Goal: Communication & Community: Answer question/provide support

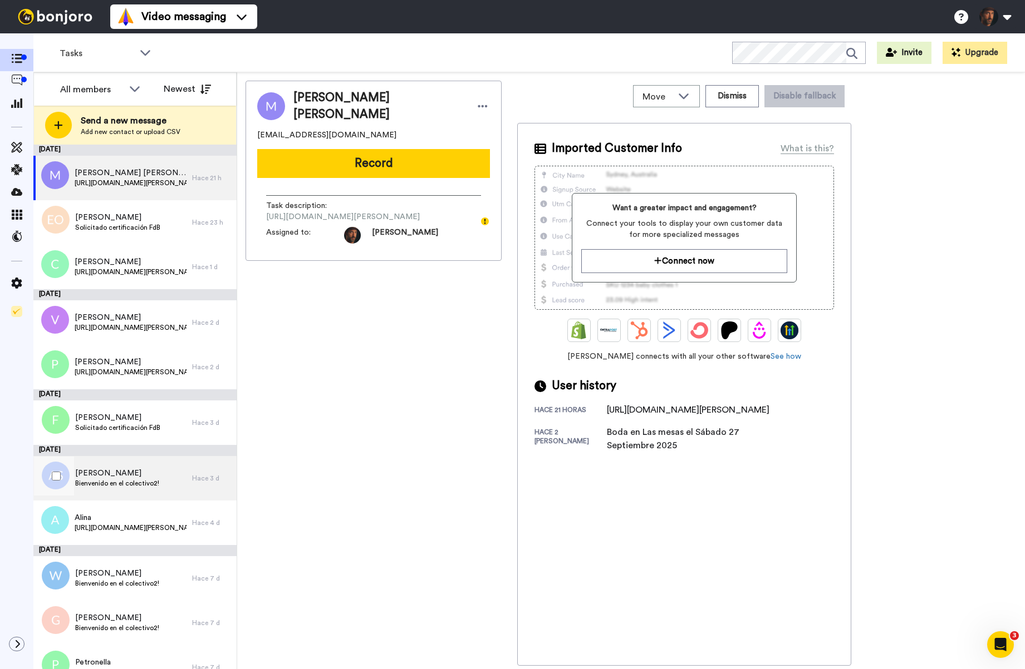
click at [159, 486] on div "[PERSON_NAME] [PERSON_NAME] en el colectivo2!" at bounding box center [112, 478] width 159 height 45
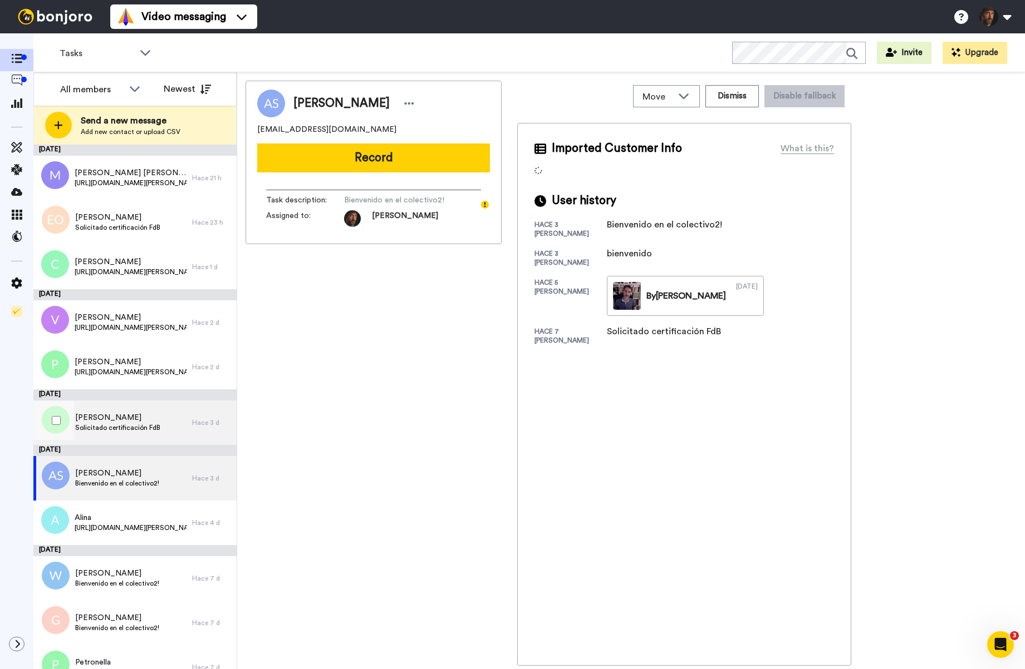
click at [167, 419] on div "[PERSON_NAME] Solicitado certificación FdB" at bounding box center [112, 423] width 159 height 45
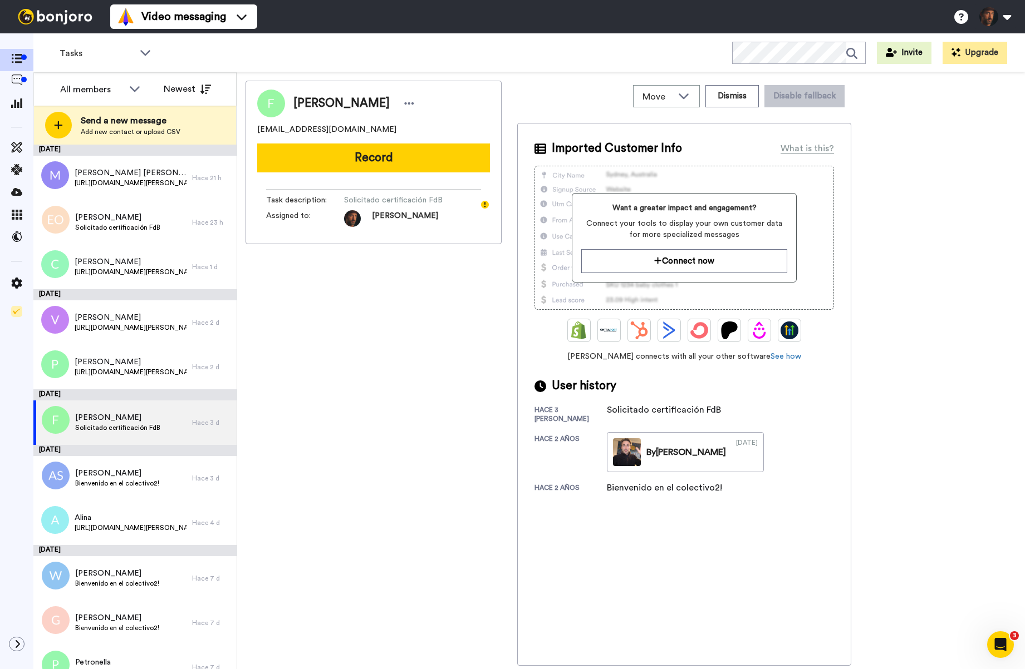
drag, startPoint x: 345, startPoint y: 106, endPoint x: 395, endPoint y: 99, distance: 50.6
click at [390, 98] on span "[PERSON_NAME]" at bounding box center [341, 103] width 96 height 17
copy span "ettocchi"
click at [367, 161] on button "Record" at bounding box center [373, 158] width 233 height 29
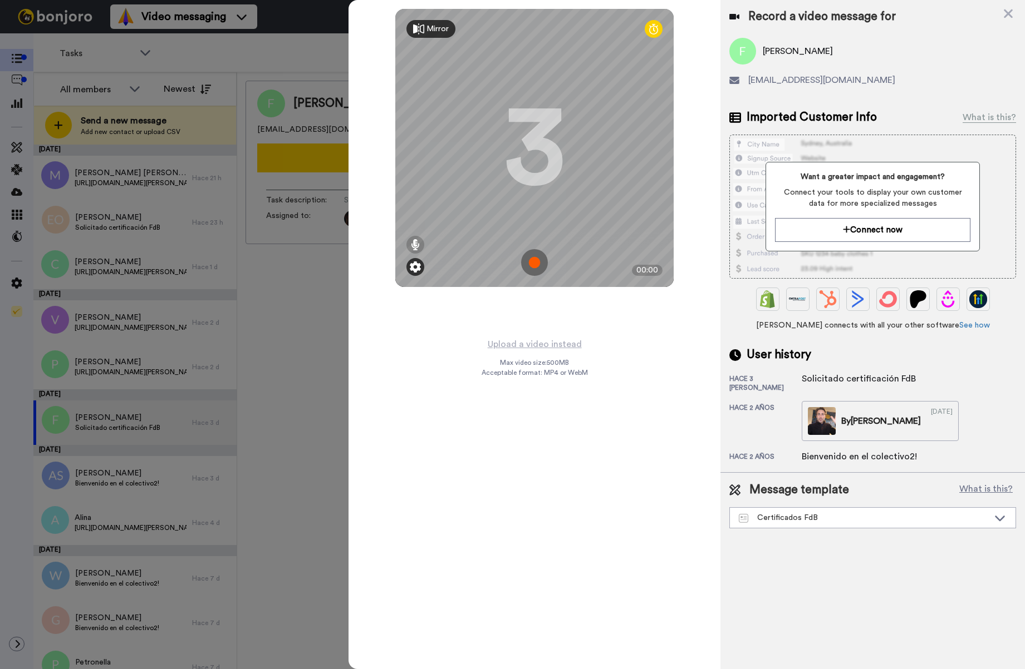
click at [418, 267] on img at bounding box center [415, 267] width 11 height 11
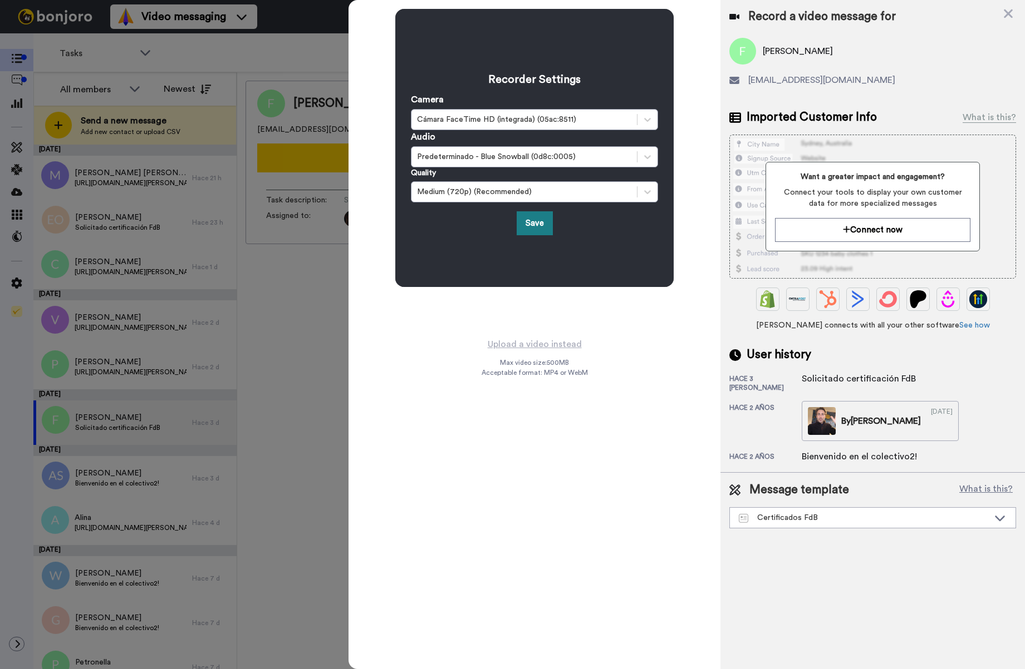
click at [536, 227] on button "Save" at bounding box center [534, 223] width 36 height 24
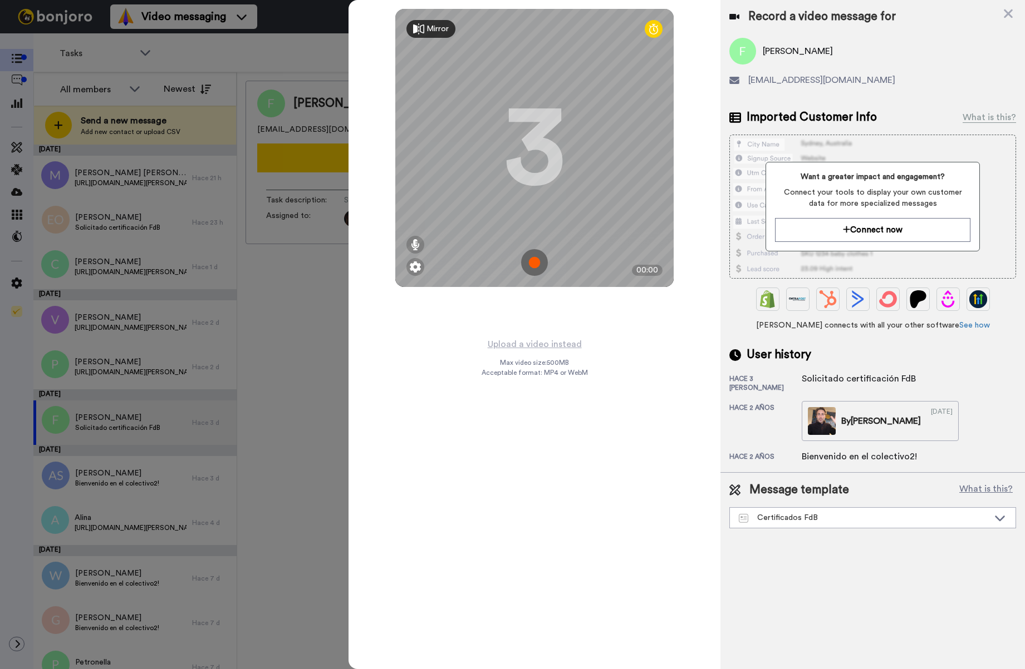
click at [535, 266] on img at bounding box center [534, 262] width 27 height 27
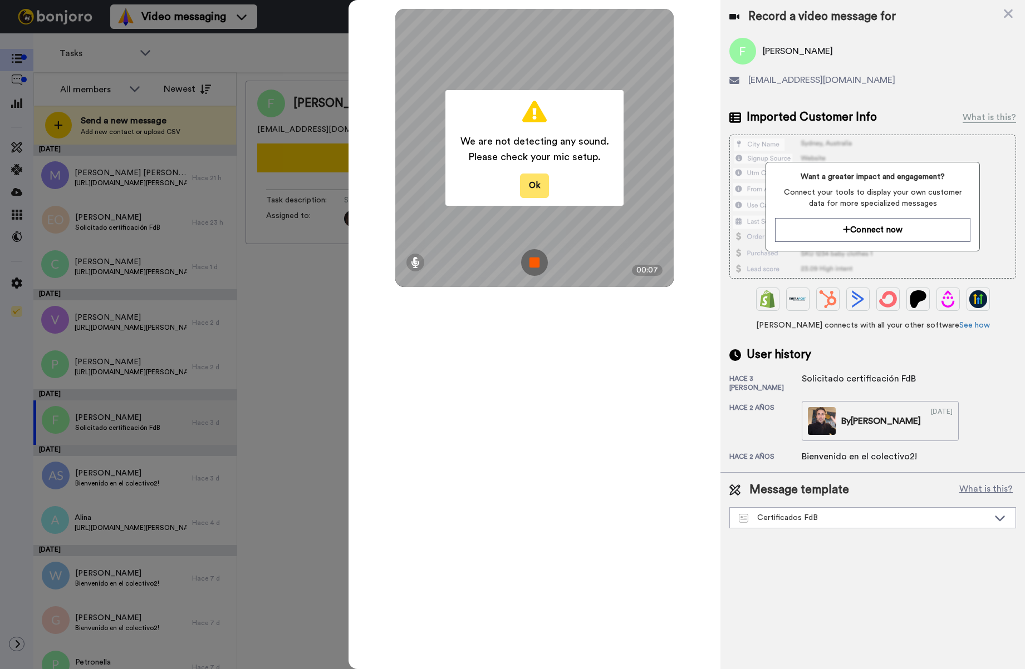
click at [530, 184] on button "Ok" at bounding box center [534, 186] width 29 height 24
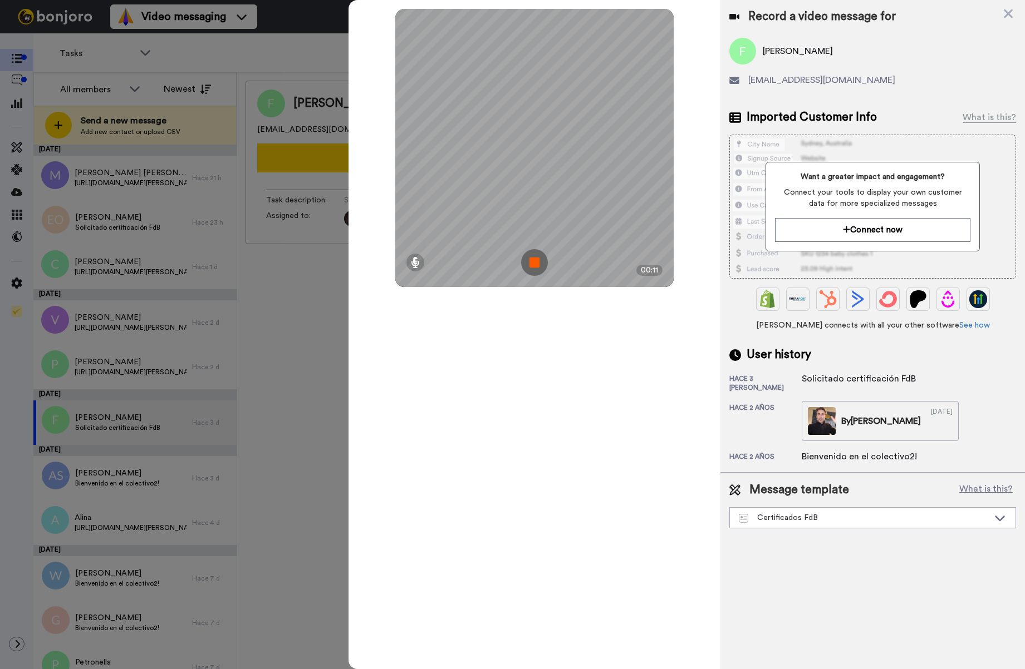
click at [534, 260] on img at bounding box center [534, 262] width 27 height 27
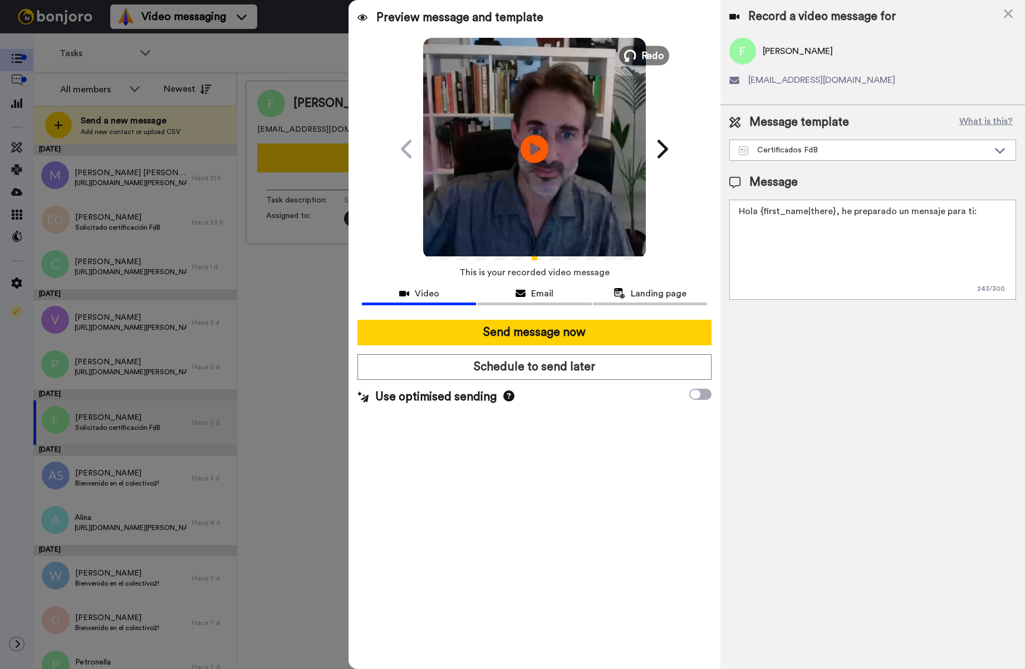
click at [649, 55] on span "Redo" at bounding box center [652, 55] width 23 height 14
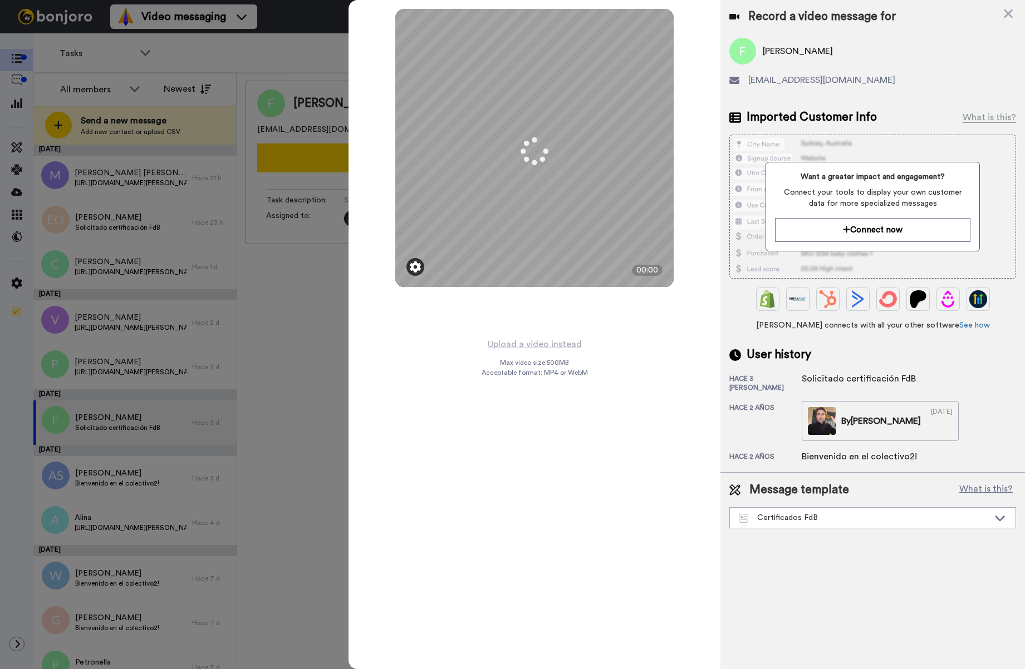
click at [416, 269] on img at bounding box center [415, 267] width 11 height 11
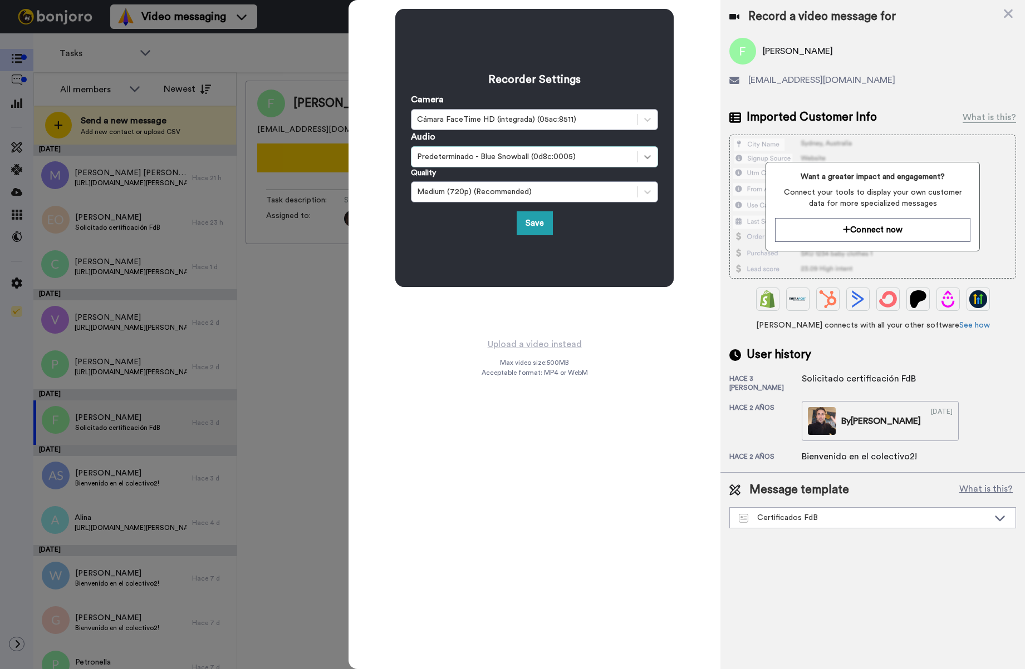
click at [648, 160] on icon at bounding box center [647, 156] width 11 height 11
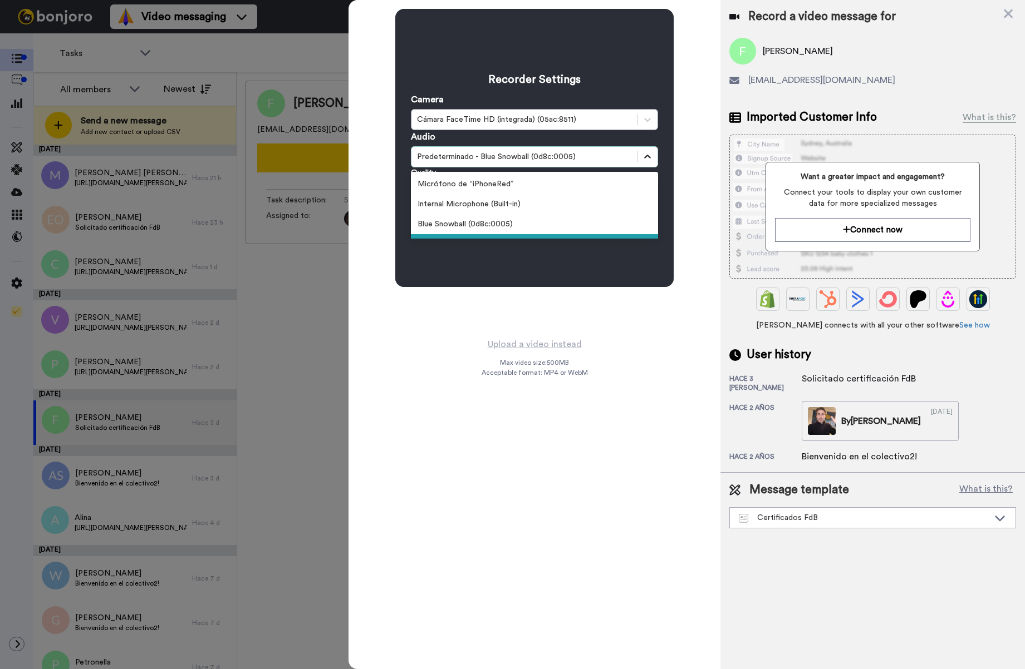
scroll to position [18, 0]
click at [619, 273] on div "Recorder Settings Camera Cámara FaceTime HD (integrada) (05ac:8511) Audio optio…" at bounding box center [534, 148] width 278 height 278
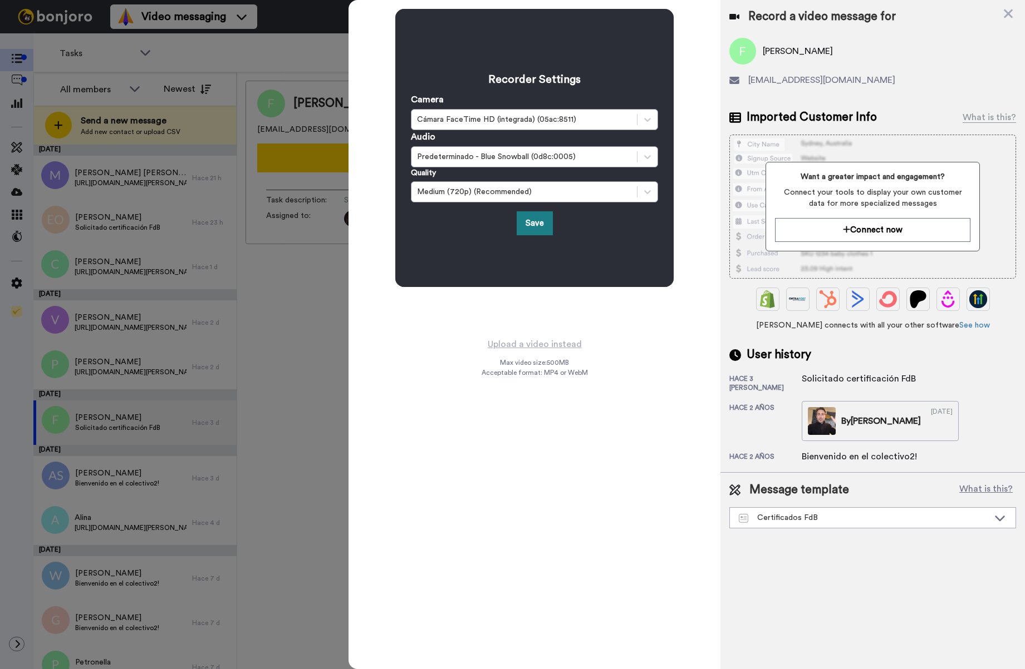
click at [545, 232] on button "Save" at bounding box center [534, 223] width 36 height 24
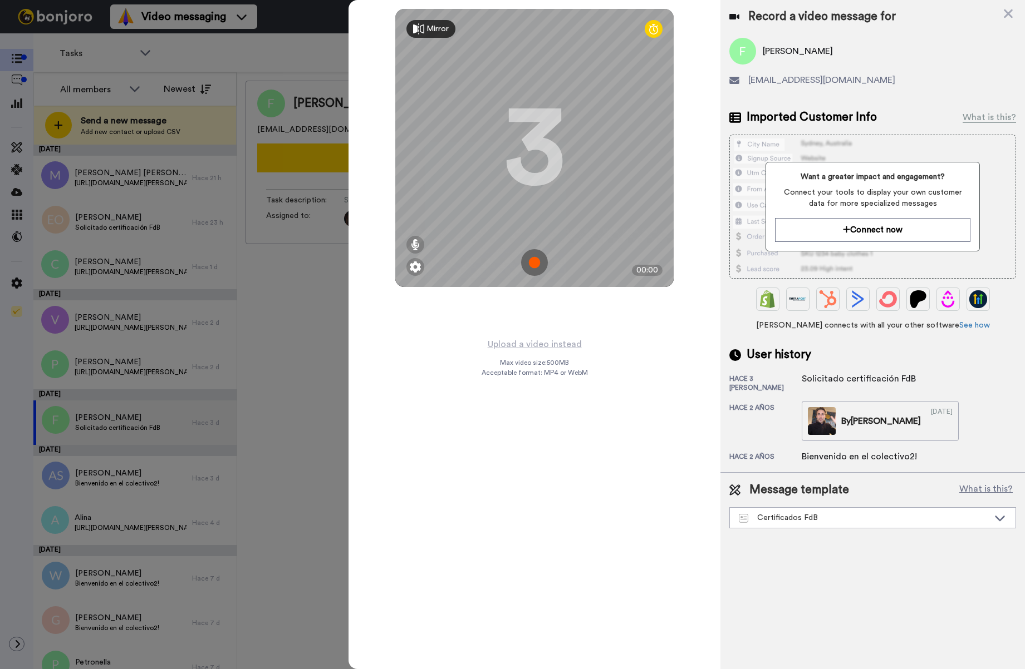
click at [539, 263] on img at bounding box center [534, 262] width 27 height 27
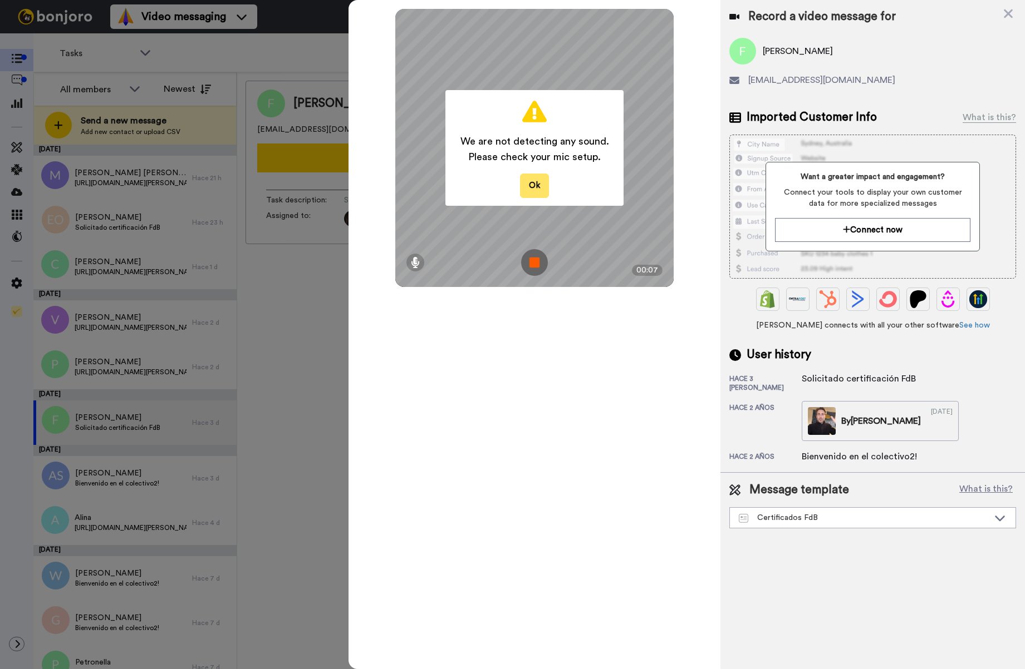
click at [539, 179] on button "Ok" at bounding box center [534, 186] width 29 height 24
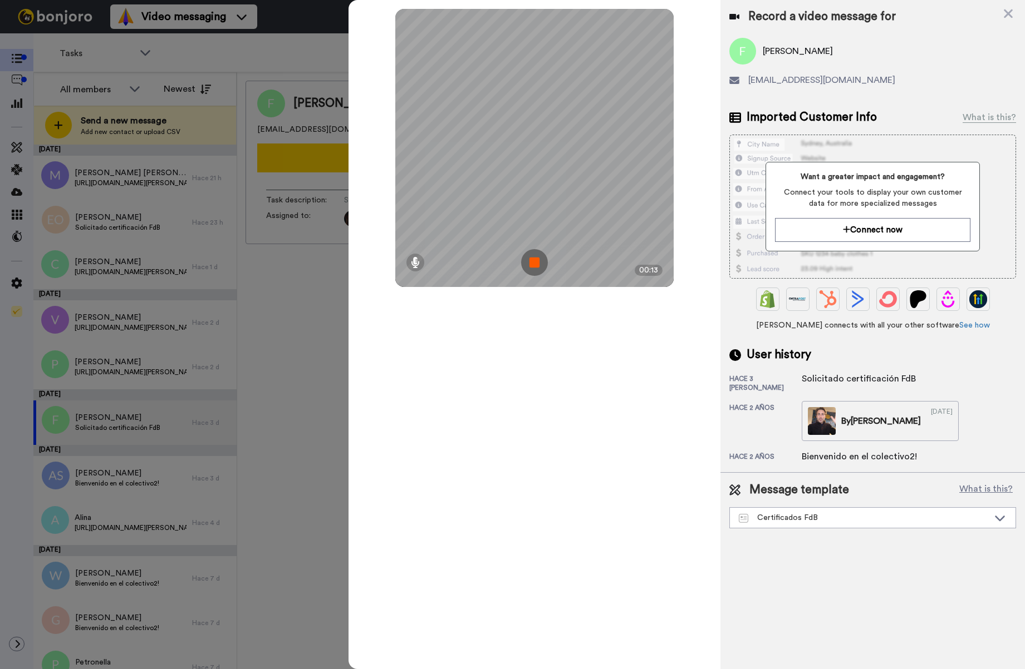
drag, startPoint x: 535, startPoint y: 265, endPoint x: 539, endPoint y: 259, distance: 7.1
click at [535, 265] on img at bounding box center [534, 262] width 27 height 27
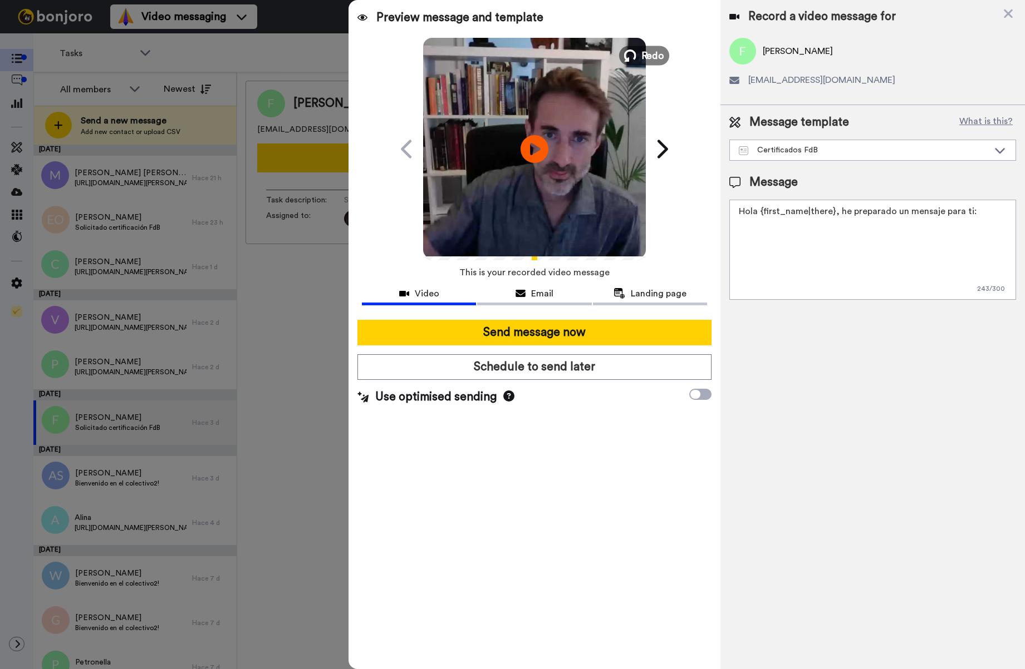
click at [629, 60] on icon at bounding box center [630, 56] width 12 height 12
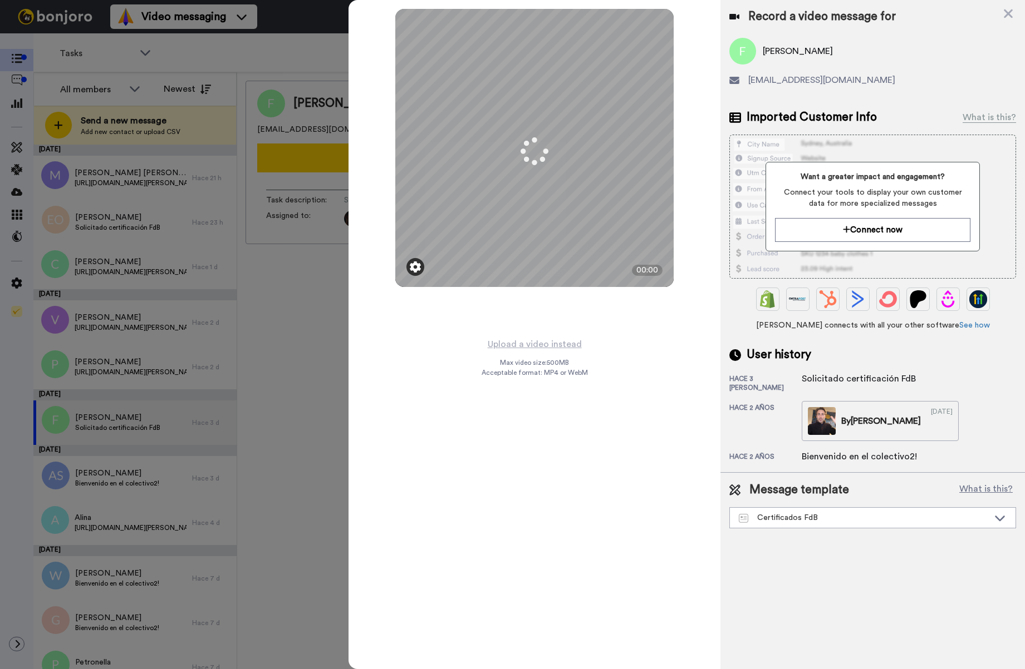
click at [416, 268] on img at bounding box center [415, 267] width 11 height 11
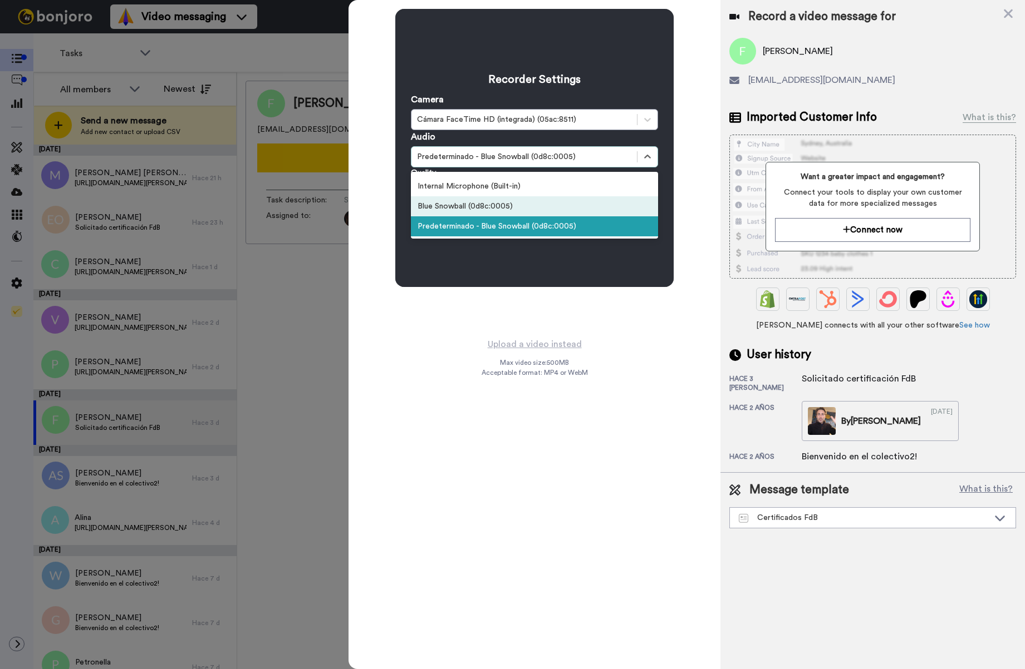
click at [531, 214] on div "Blue Snowball (0d8c:0005)" at bounding box center [534, 206] width 247 height 20
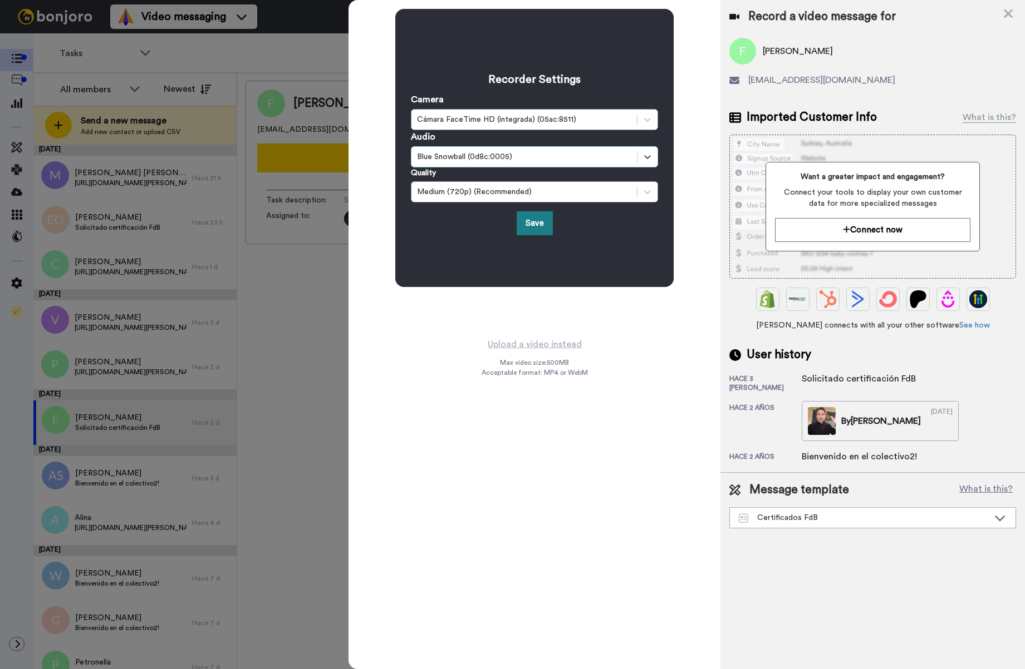
click at [530, 221] on button "Save" at bounding box center [534, 223] width 36 height 24
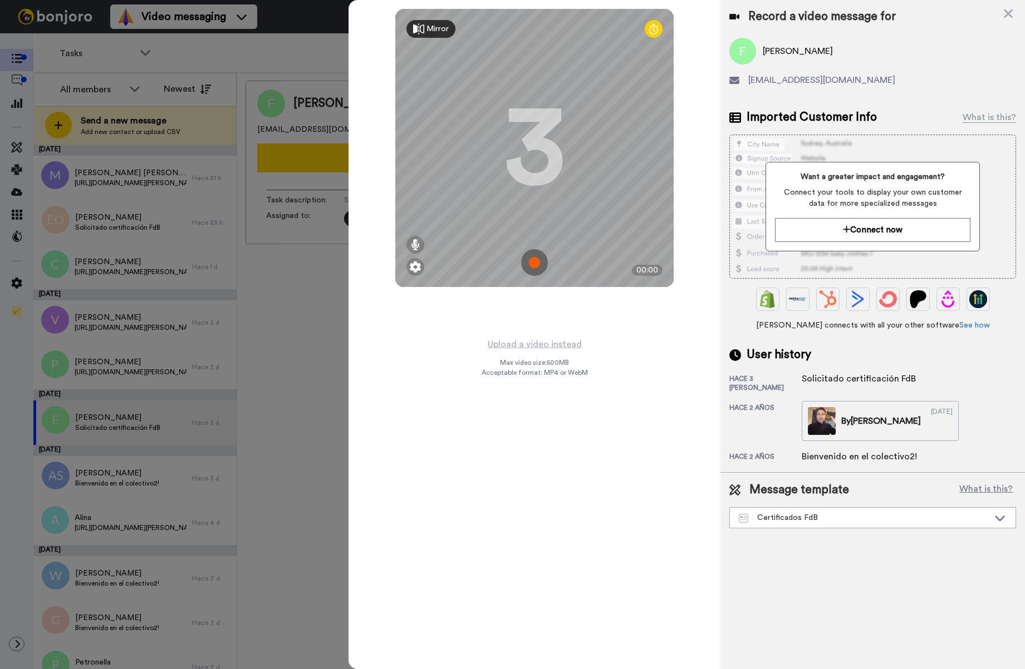
click at [536, 265] on img at bounding box center [534, 262] width 27 height 27
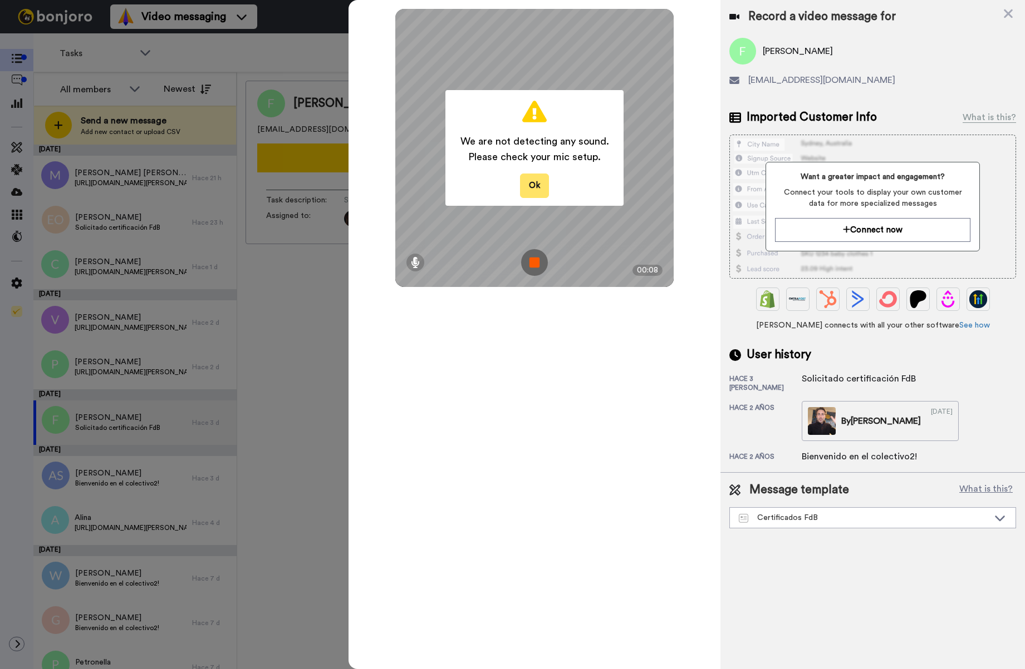
click at [530, 184] on button "Ok" at bounding box center [534, 186] width 29 height 24
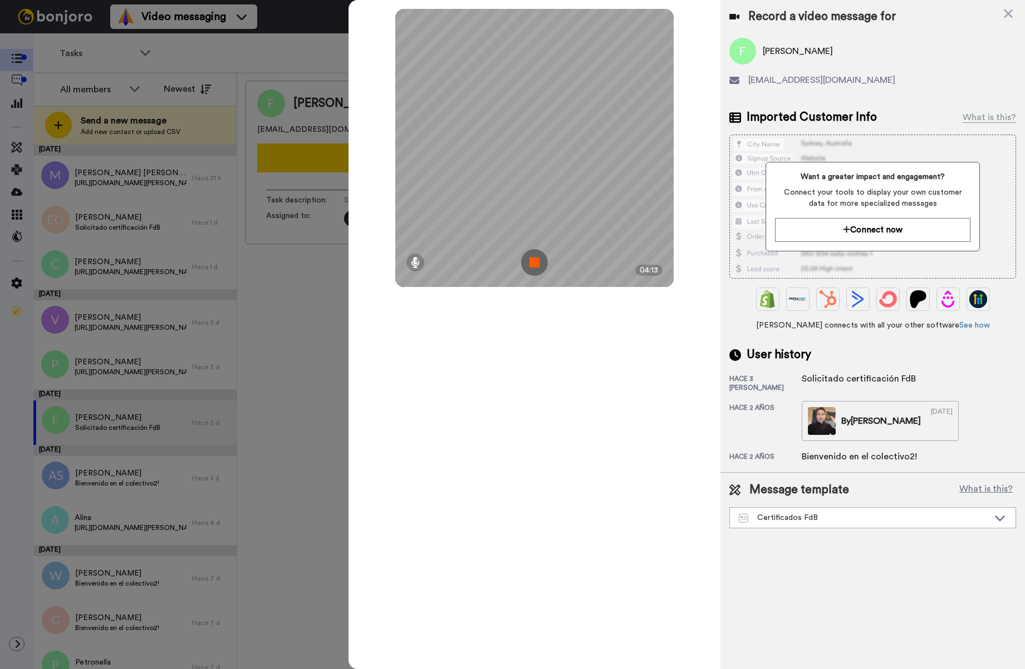
click at [530, 259] on img at bounding box center [534, 262] width 27 height 27
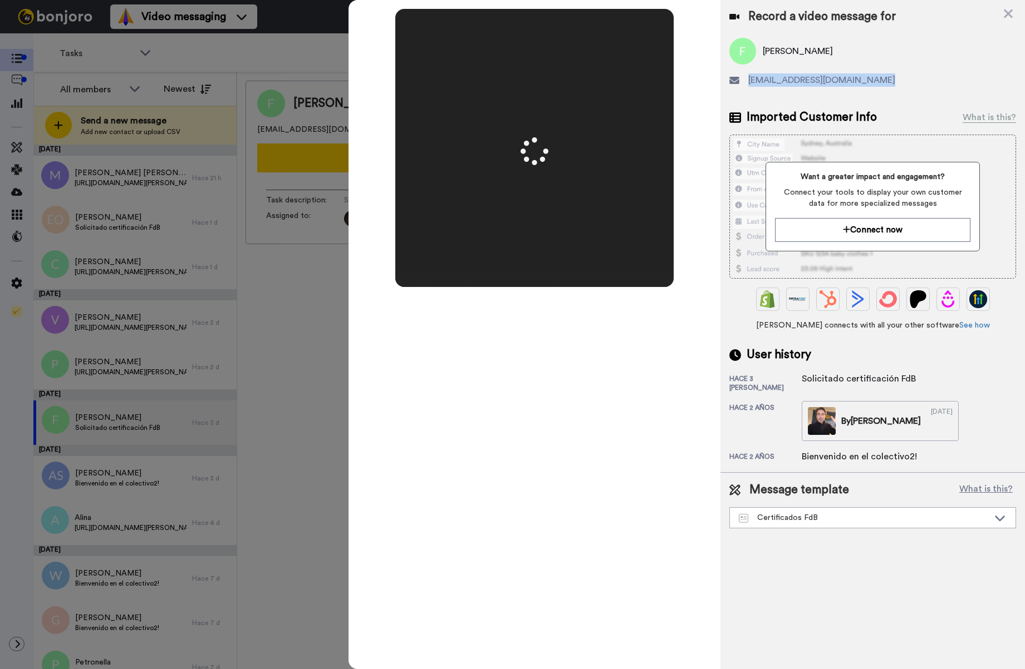
drag, startPoint x: 895, startPoint y: 80, endPoint x: 749, endPoint y: 83, distance: 146.4
click at [749, 83] on div "[EMAIL_ADDRESS][DOMAIN_NAME]" at bounding box center [872, 79] width 287 height 13
copy span "[EMAIL_ADDRESS][DOMAIN_NAME]"
click at [1005, 12] on icon at bounding box center [1007, 14] width 11 height 14
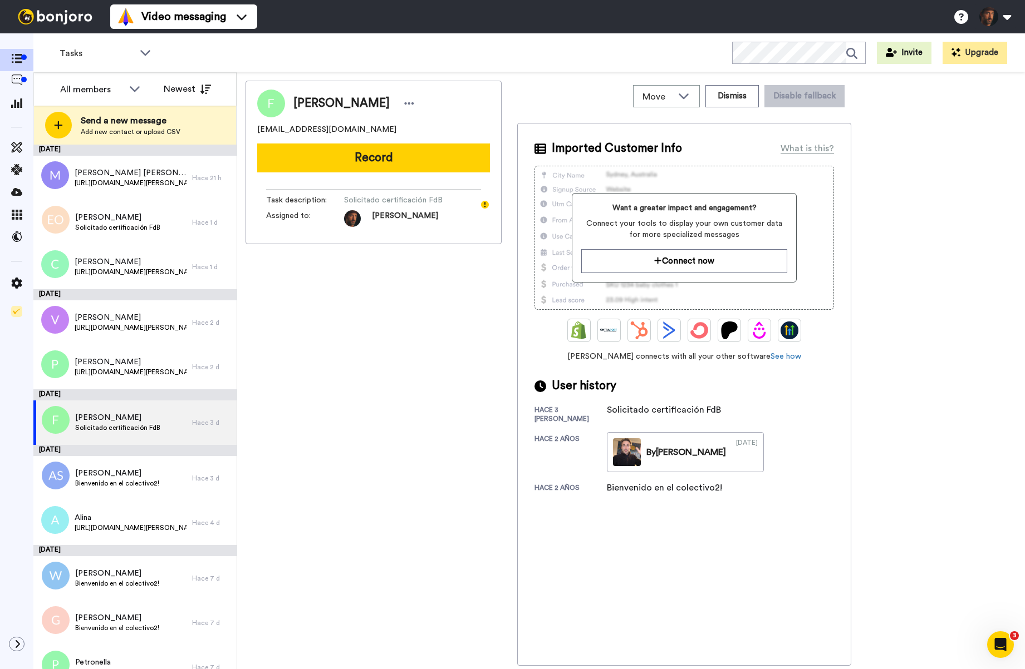
scroll to position [0, 0]
click at [402, 160] on button "Record" at bounding box center [373, 158] width 233 height 29
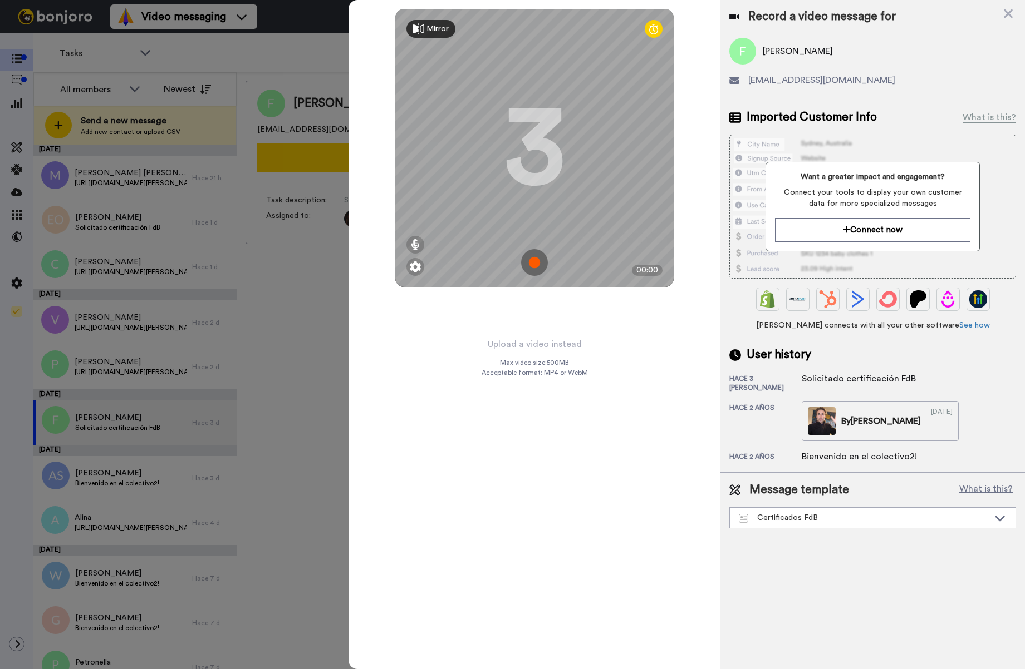
click at [536, 263] on img at bounding box center [534, 262] width 27 height 27
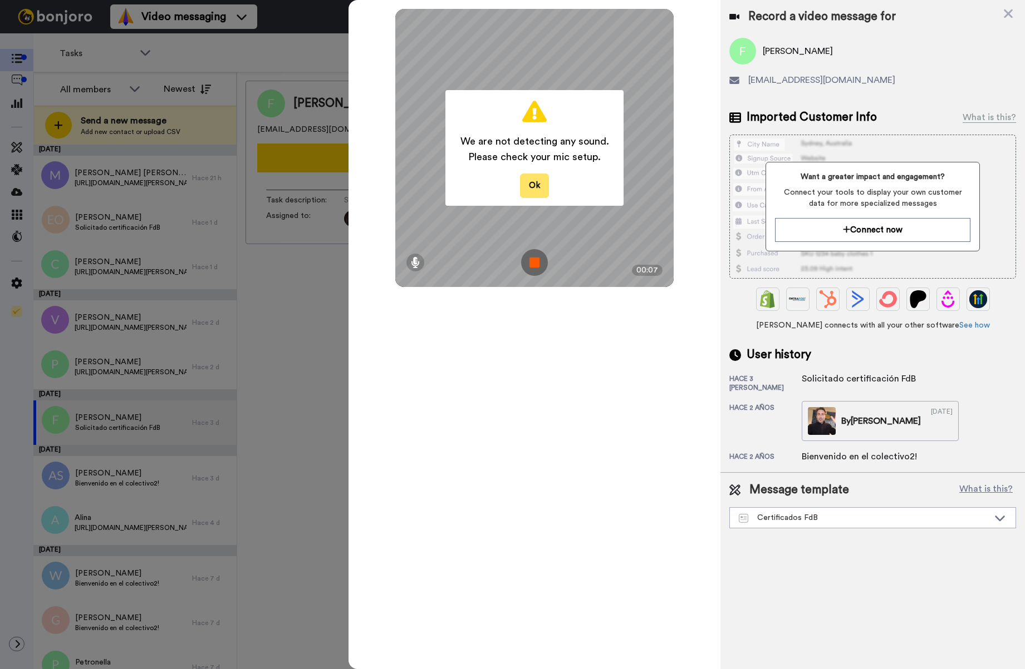
click at [537, 190] on button "Ok" at bounding box center [534, 186] width 29 height 24
